Goal: Transaction & Acquisition: Register for event/course

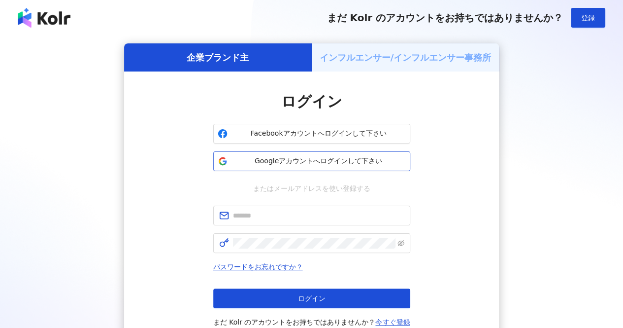
click at [320, 159] on span "Googleアカウントへログインして下さい" at bounding box center [319, 161] width 174 height 10
click at [439, 48] on div "インフルエンサー/インフルエンサー事務所" at bounding box center [406, 57] width 188 height 28
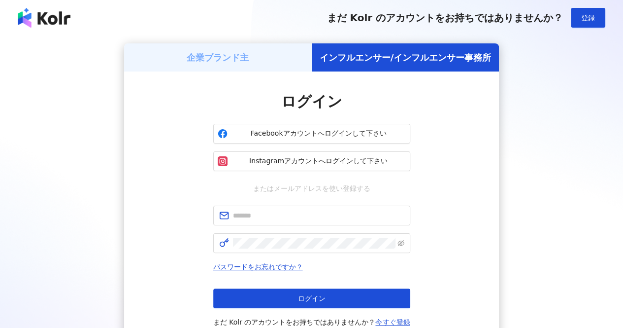
click at [276, 54] on div "企業ブランド主" at bounding box center [218, 57] width 188 height 28
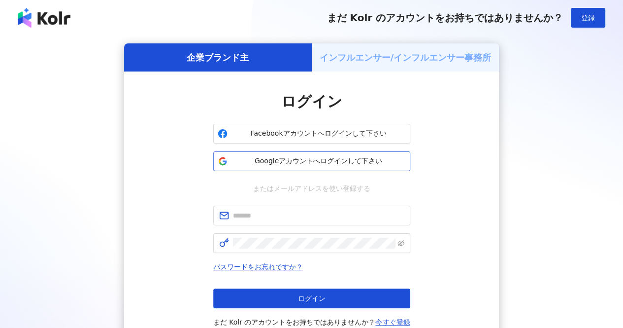
click at [286, 159] on span "Googleアカウントへログインして下さい" at bounding box center [319, 161] width 174 height 10
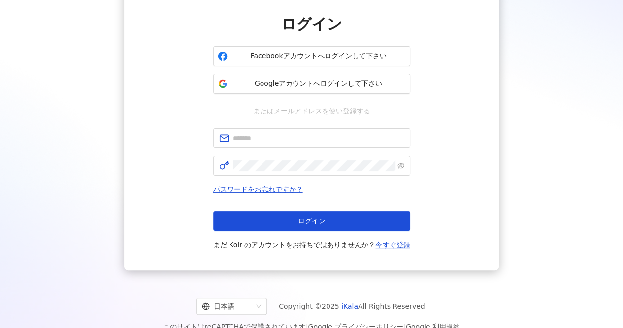
scroll to position [79, 0]
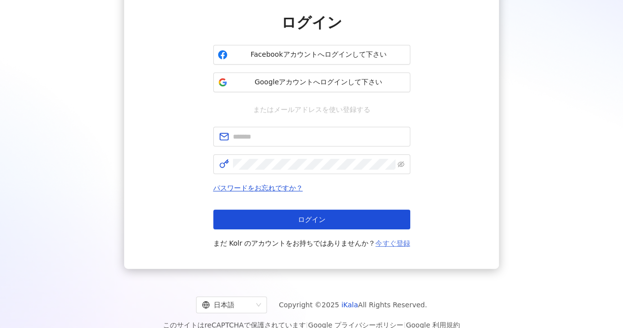
click at [389, 247] on link "今すぐ登録" at bounding box center [393, 243] width 34 height 8
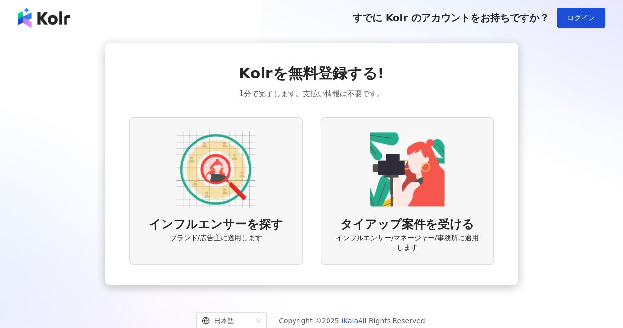
click at [228, 157] on img at bounding box center [215, 169] width 79 height 79
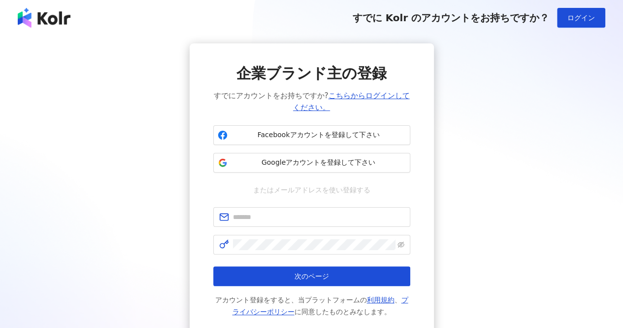
click at [304, 194] on span "またはメールアドレスを使い登録する" at bounding box center [311, 189] width 131 height 11
click at [326, 170] on button "Googleアカウントを登録して下さい" at bounding box center [311, 163] width 197 height 20
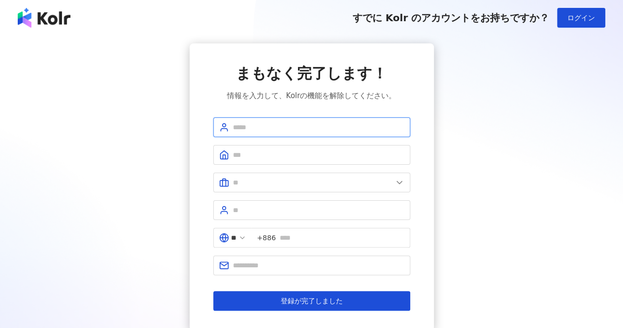
click at [368, 131] on input "text" at bounding box center [319, 127] width 172 height 11
type input "********"
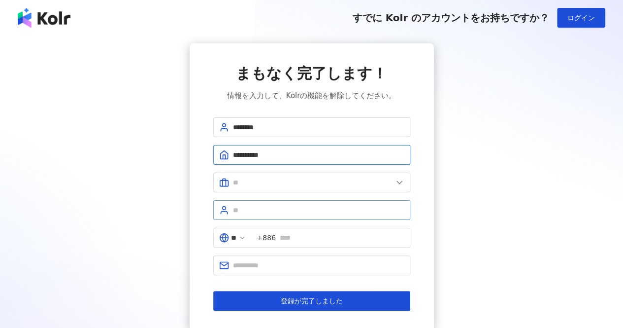
type input "**********"
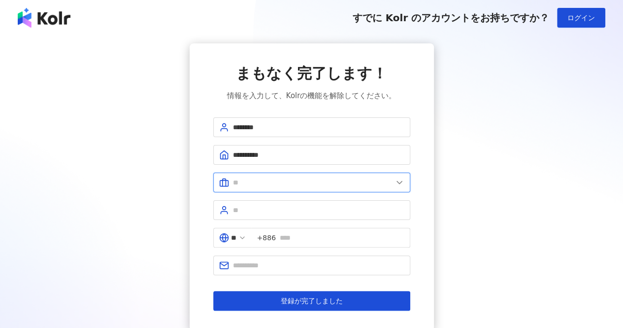
click at [319, 184] on input "text" at bounding box center [313, 182] width 160 height 11
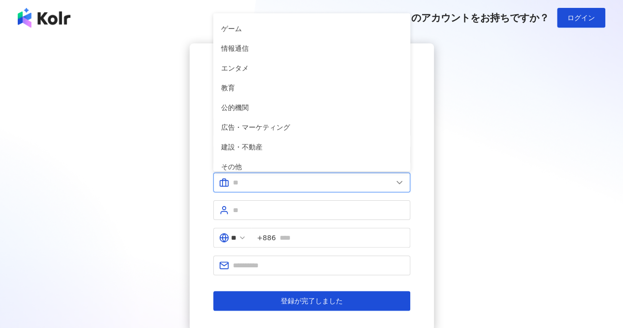
scroll to position [148, 0]
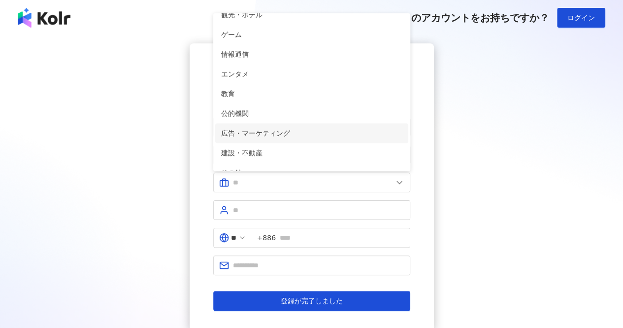
click at [345, 134] on span "広告・マーケティング" at bounding box center [311, 133] width 181 height 11
type input "**********"
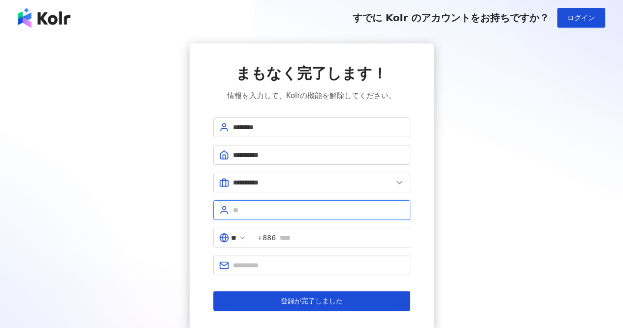
click at [321, 209] on input "text" at bounding box center [319, 210] width 172 height 11
click at [246, 237] on icon at bounding box center [243, 238] width 8 height 8
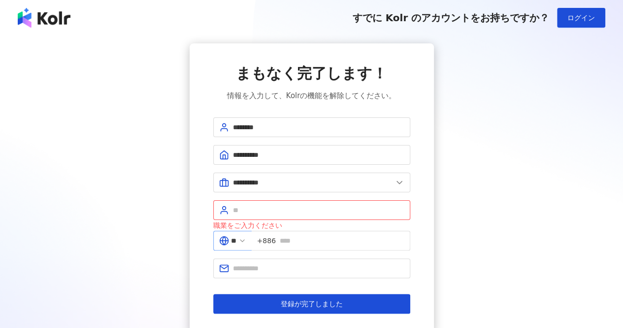
click at [246, 240] on icon at bounding box center [243, 241] width 8 height 8
click at [237, 240] on input "**" at bounding box center [233, 240] width 5 height 11
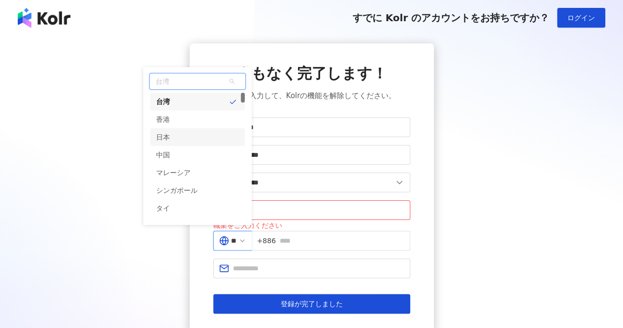
click at [222, 133] on div "日本" at bounding box center [197, 137] width 95 height 18
type input "**"
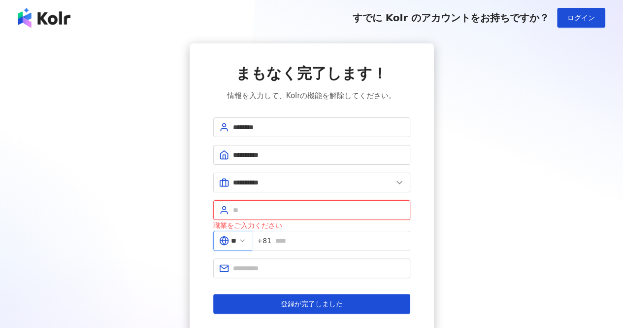
click at [258, 206] on input "text" at bounding box center [319, 210] width 172 height 11
type input "***"
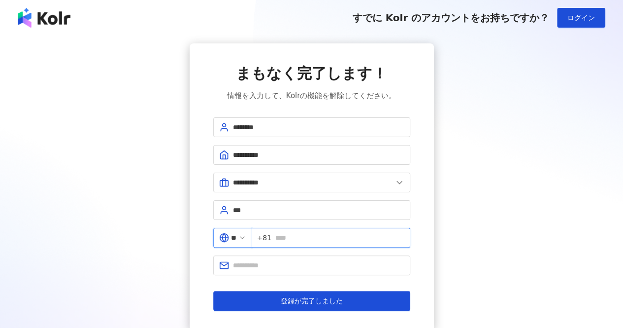
click at [286, 239] on input "text" at bounding box center [339, 237] width 129 height 11
type input "**********"
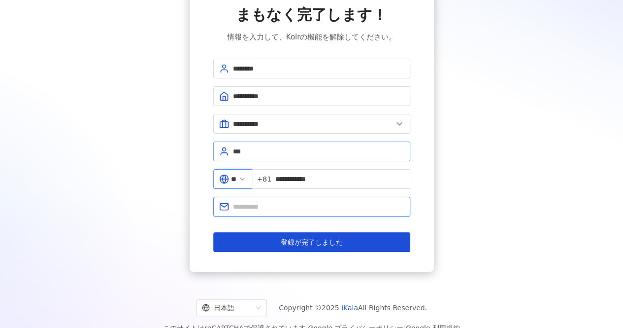
scroll to position [74, 0]
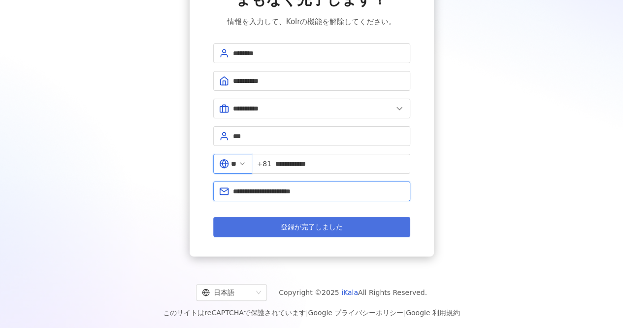
type input "**********"
click at [297, 223] on span "登録が完了しました" at bounding box center [312, 227] width 62 height 8
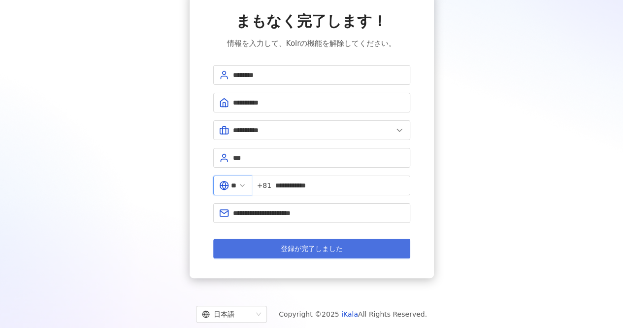
scroll to position [50, 0]
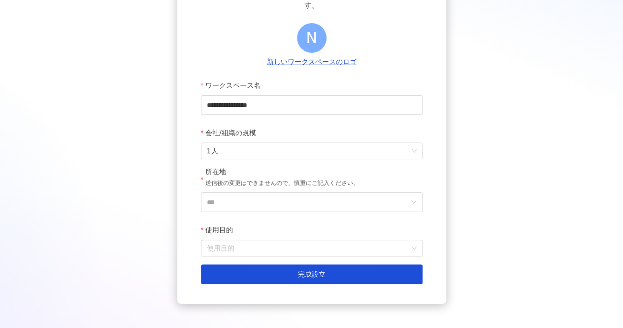
scroll to position [118, 0]
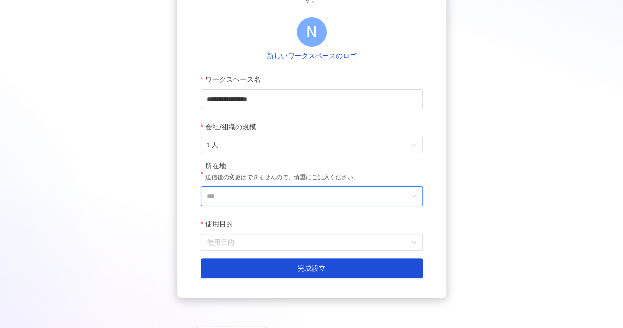
click at [334, 191] on input "***" at bounding box center [308, 196] width 202 height 19
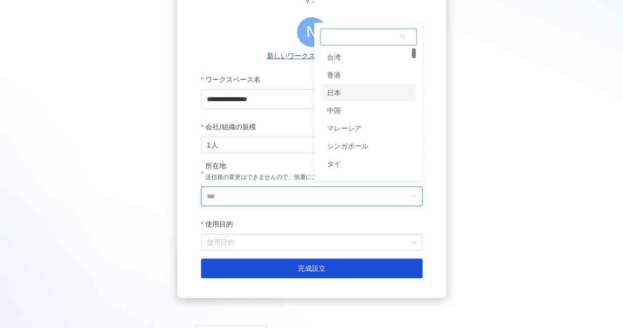
click at [353, 91] on div "日本" at bounding box center [368, 93] width 95 height 18
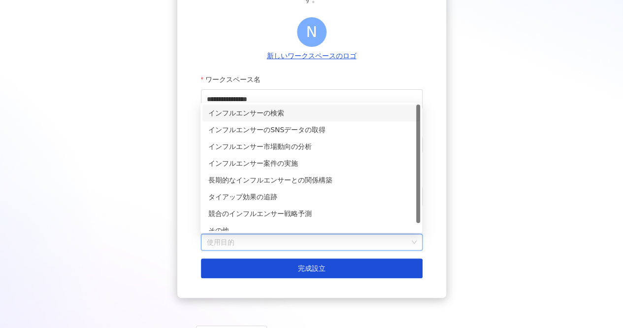
click at [309, 248] on input "使用目的" at bounding box center [312, 242] width 210 height 16
click at [331, 118] on div "インフルエンサーの検索" at bounding box center [311, 112] width 206 height 11
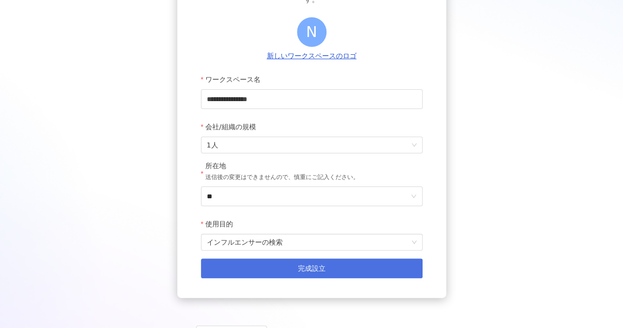
click at [301, 269] on span "完成設立" at bounding box center [312, 268] width 28 height 8
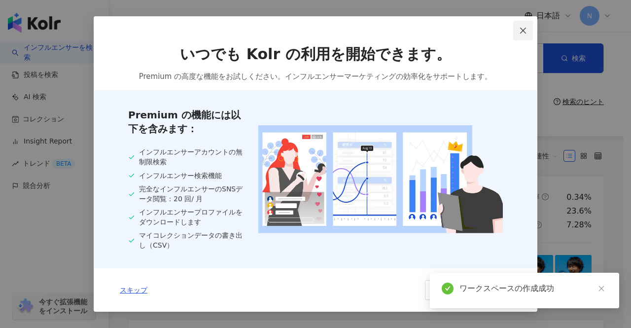
click at [523, 28] on icon "close" at bounding box center [523, 31] width 8 height 8
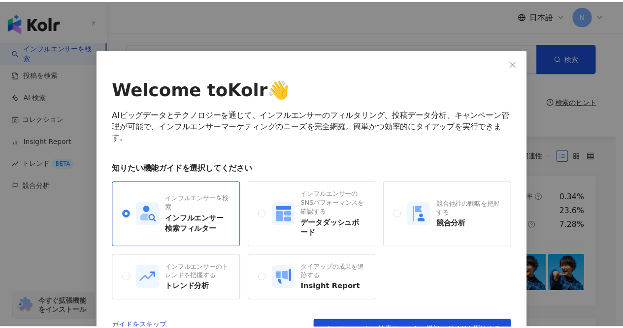
scroll to position [23, 0]
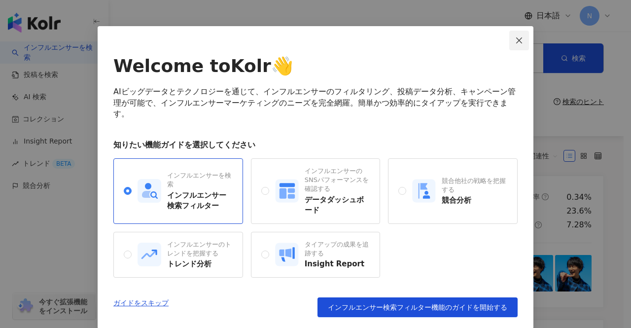
click at [515, 39] on icon "close" at bounding box center [519, 40] width 8 height 8
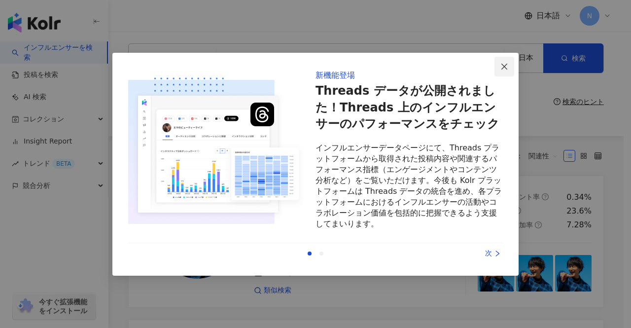
click at [501, 68] on icon "close" at bounding box center [504, 67] width 8 height 8
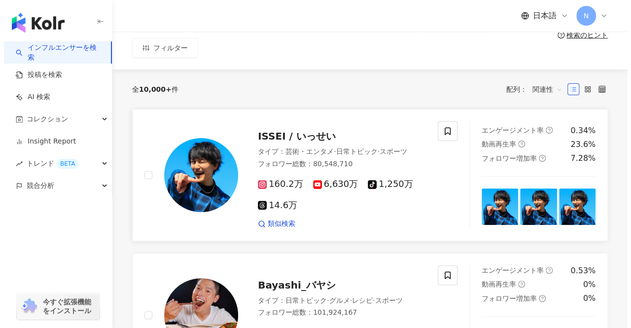
scroll to position [0, 0]
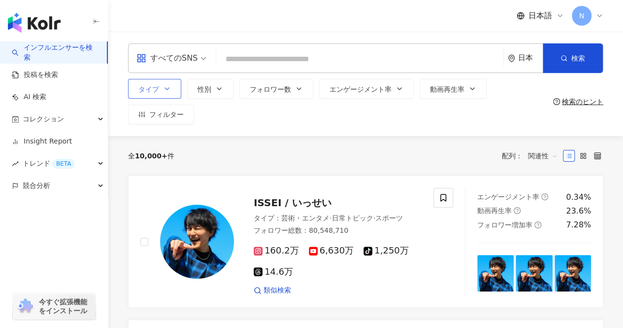
click at [176, 96] on button "タイプ" at bounding box center [154, 89] width 53 height 20
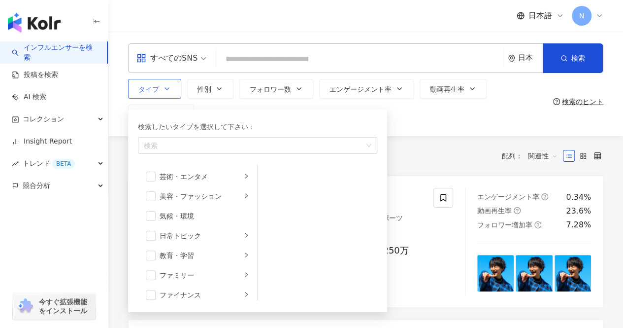
click at [174, 93] on button "タイプ 検索したいタイプを選択して下さい： 検索 芸術・エンタメ 美容・ファッション 気候・環境 日常トピック 教育・学習 ファミリー ファイナンス グルメ …" at bounding box center [154, 89] width 53 height 20
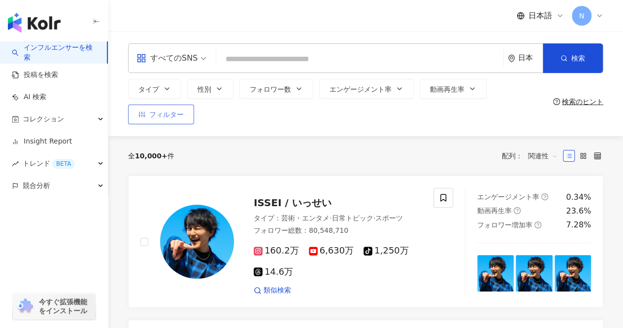
click at [172, 112] on span "フィルター" at bounding box center [166, 114] width 34 height 8
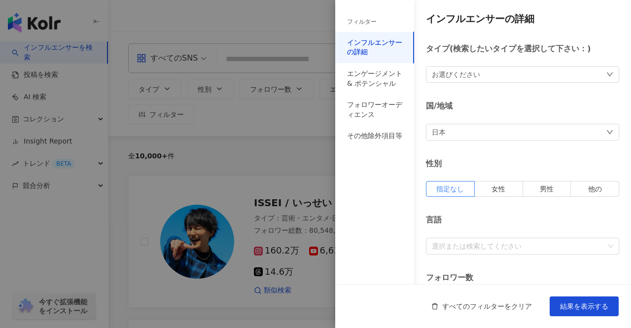
click at [510, 142] on div "インフルエンサーの詳細 タイプ ( 検索したいタイプを選択して下さい： ) お選びください 国/地域 日本 性別 指定なし 女性 男性 他の 言語 選択または…" at bounding box center [483, 297] width 296 height 595
click at [510, 137] on div "日本" at bounding box center [522, 132] width 193 height 17
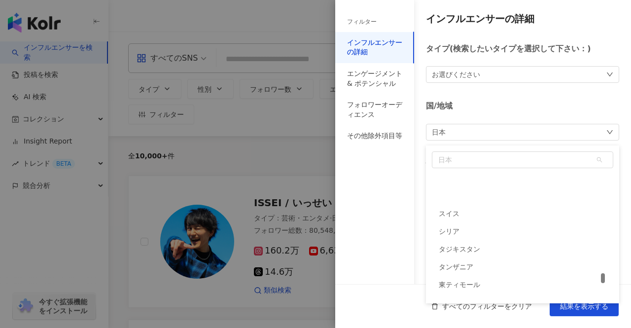
scroll to position [4318, 0]
click at [524, 104] on div "国/地域" at bounding box center [522, 106] width 193 height 11
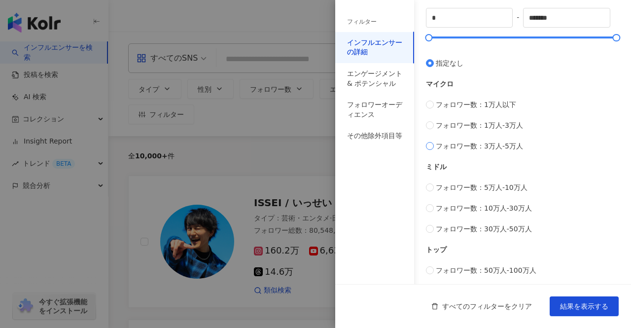
scroll to position [295, 0]
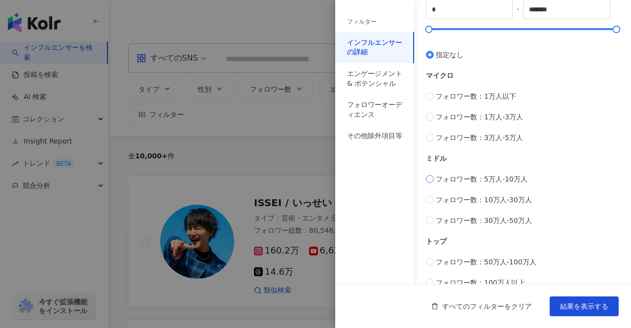
click at [432, 182] on label "フォロワー数：5万人-10万人" at bounding box center [522, 178] width 193 height 11
type input "*****"
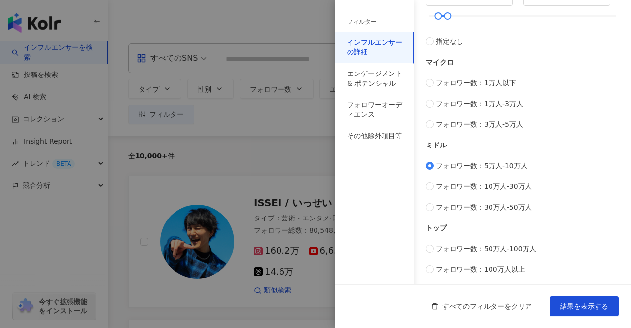
scroll to position [0, 0]
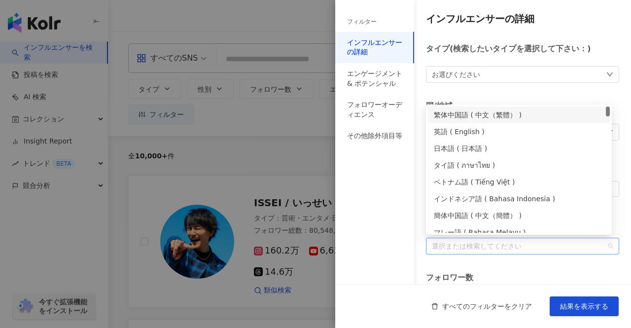
click at [502, 242] on div at bounding box center [517, 245] width 179 height 7
click at [516, 155] on div "日本語 ( 日本語 )" at bounding box center [519, 148] width 182 height 17
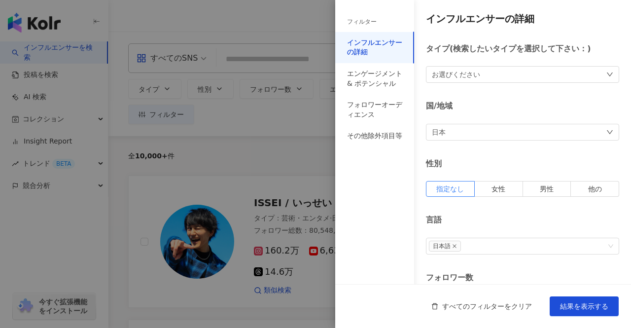
click at [410, 172] on div "フィルター インフルエンサーの詳細 エンゲージメント & ポテンシャル フォロワーオーディエンス その他除外項目等" at bounding box center [374, 170] width 79 height 316
click at [503, 77] on div "お選びください" at bounding box center [522, 74] width 193 height 17
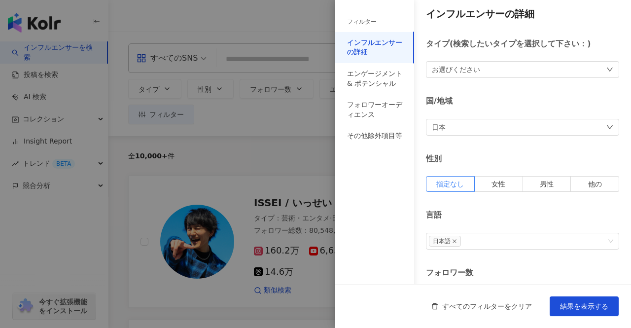
click at [562, 35] on div "インフルエンサーの詳細 タイプ ( 検索したいタイプを選択して下さい： ) お選びください 芸術・エンタメ 美容・ファッション 気候・環境 日常トピック 教育…" at bounding box center [483, 292] width 296 height 595
click at [572, 304] on span "結果を表示する" at bounding box center [584, 306] width 48 height 8
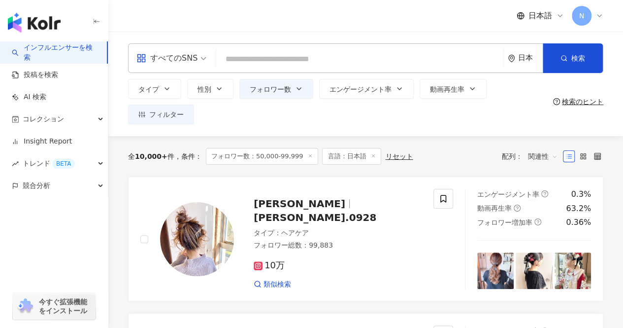
click at [356, 58] on input "search" at bounding box center [359, 59] width 279 height 19
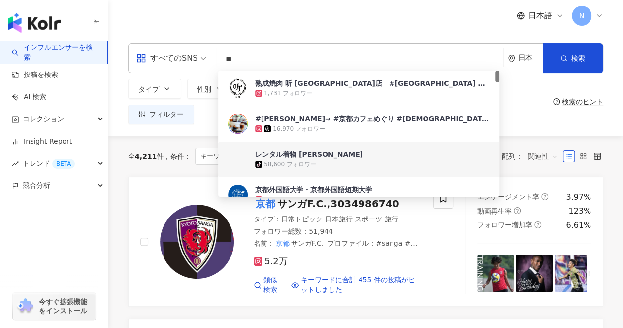
type input "**"
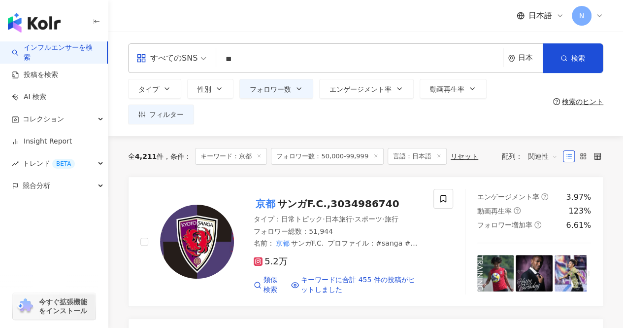
click at [203, 146] on div "全 4,211 件 条件 ： キーワード：京都 フォロワー数：50,000-99,999 言語：日本語 リセット 配列： 関連性" at bounding box center [366, 156] width 476 height 40
click at [374, 157] on icon at bounding box center [376, 155] width 5 height 5
